Goal: Navigation & Orientation: Understand site structure

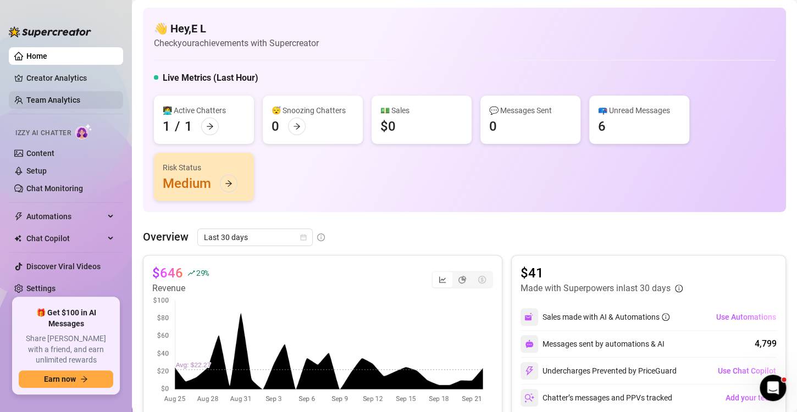
click at [48, 98] on link "Team Analytics" at bounding box center [53, 100] width 54 height 9
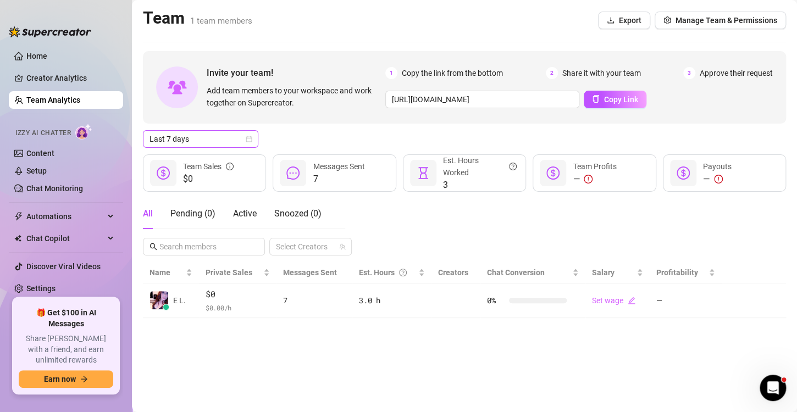
click at [247, 142] on span "Last 7 days" at bounding box center [201, 139] width 102 height 16
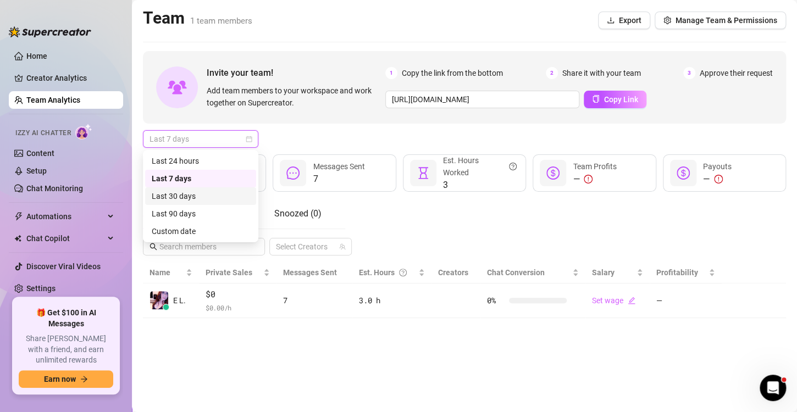
click at [200, 197] on div "Last 30 days" at bounding box center [201, 196] width 98 height 12
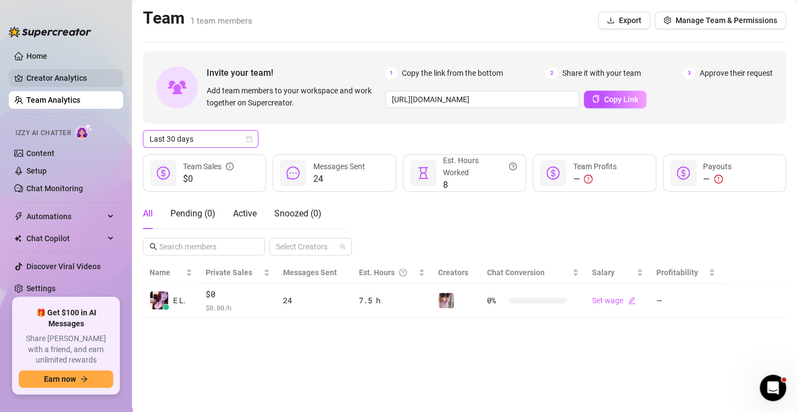
click at [53, 77] on link "Creator Analytics" at bounding box center [70, 78] width 88 height 18
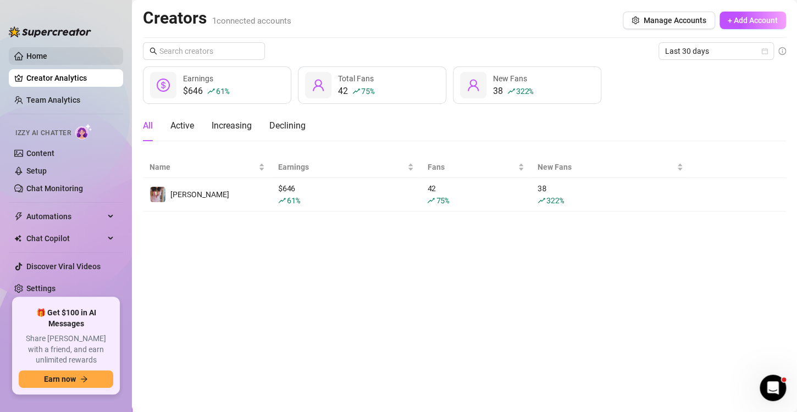
click at [40, 53] on link "Home" at bounding box center [36, 56] width 21 height 9
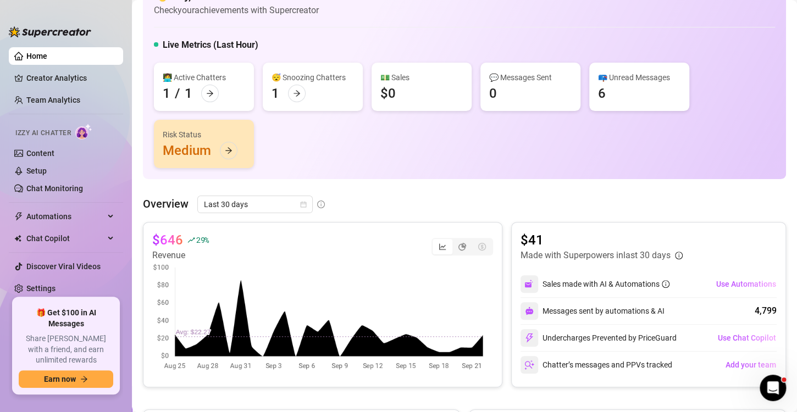
scroll to position [44, 0]
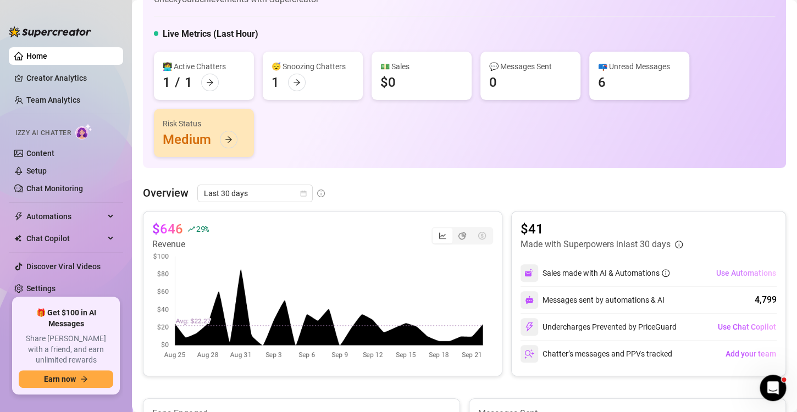
click at [728, 273] on span "Use Automations" at bounding box center [747, 273] width 60 height 9
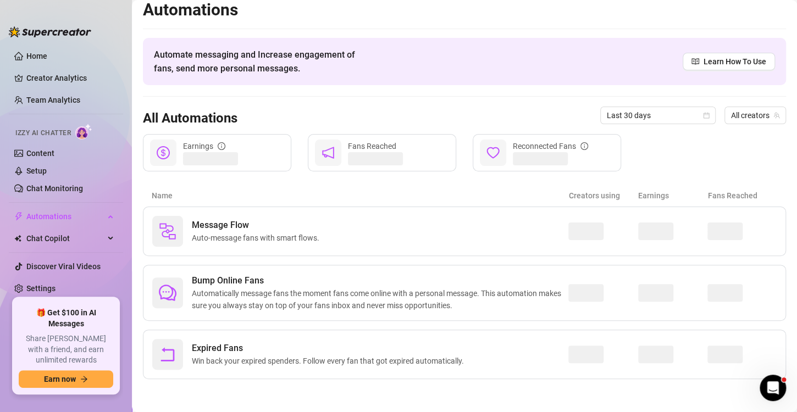
scroll to position [7, 0]
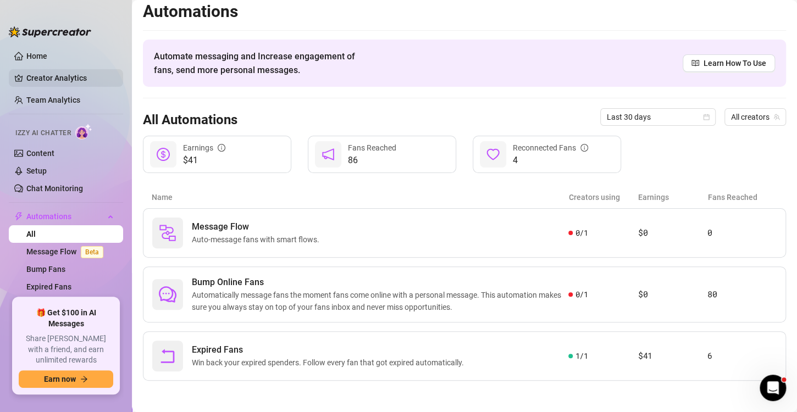
click at [48, 74] on link "Creator Analytics" at bounding box center [70, 78] width 88 height 18
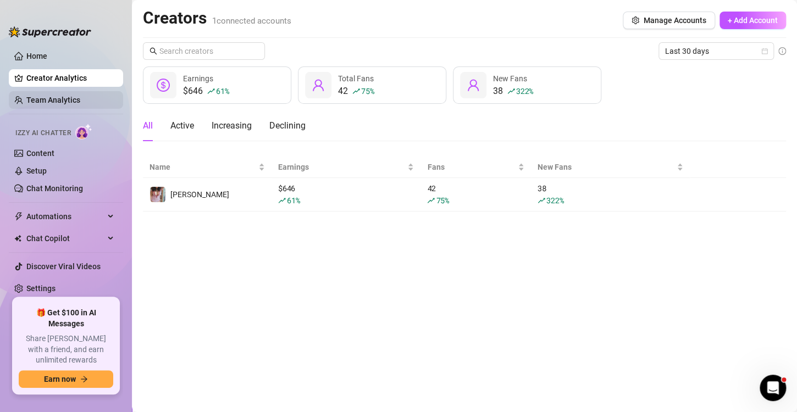
click at [51, 96] on link "Team Analytics" at bounding box center [53, 100] width 54 height 9
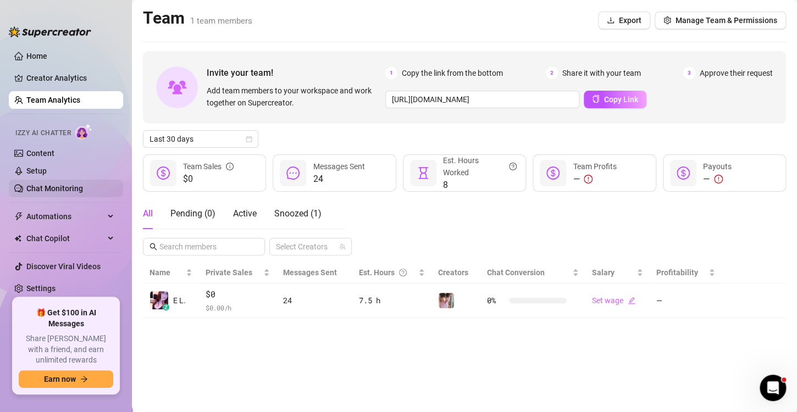
click at [57, 186] on link "Chat Monitoring" at bounding box center [54, 188] width 57 height 9
